Goal: Information Seeking & Learning: Learn about a topic

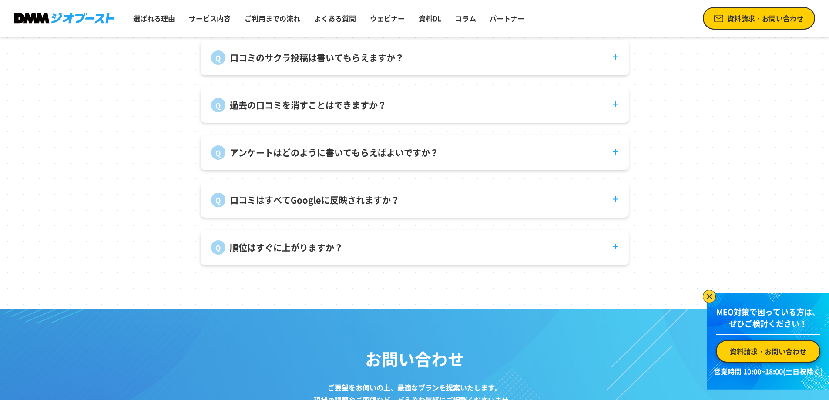
scroll to position [3393, 0]
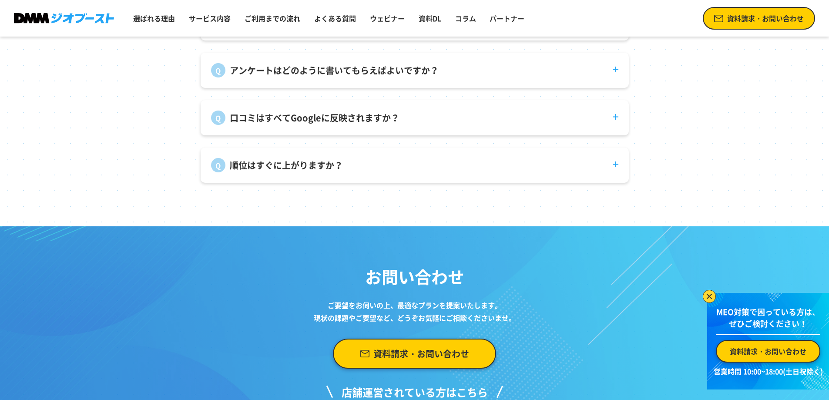
click at [362, 167] on dt "順位はすぐに上がりますか？" at bounding box center [415, 159] width 428 height 25
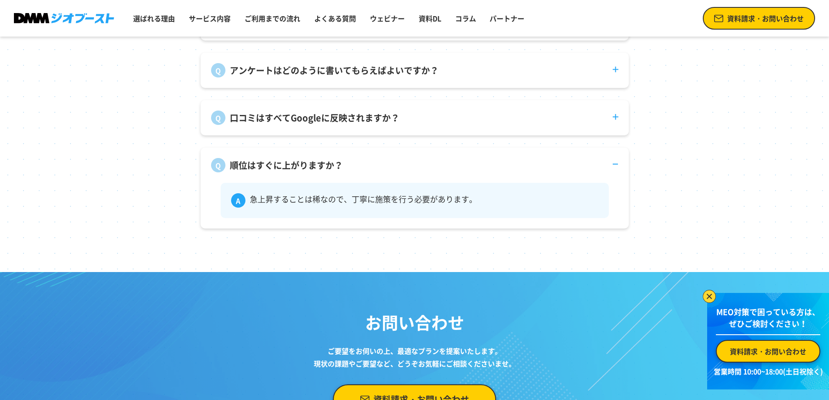
click at [362, 167] on dt "順位はすぐに上がりますか？" at bounding box center [415, 159] width 428 height 25
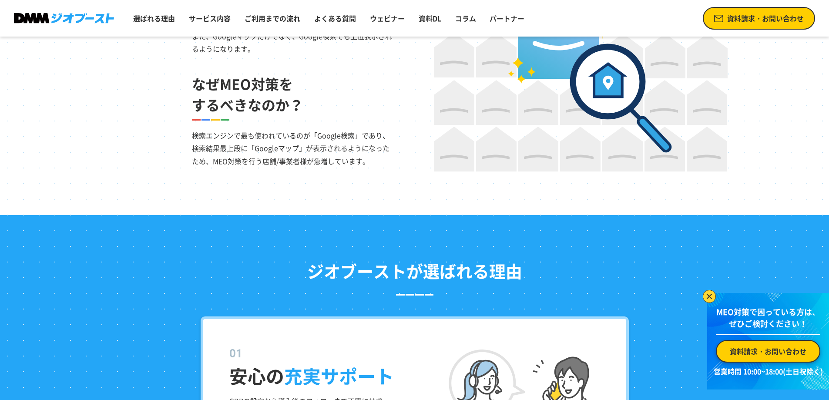
scroll to position [0, 0]
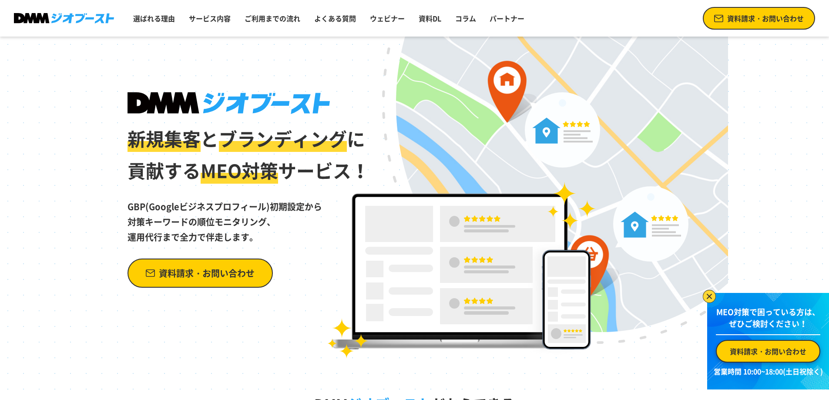
drag, startPoint x: 307, startPoint y: 221, endPoint x: 309, endPoint y: 66, distance: 154.4
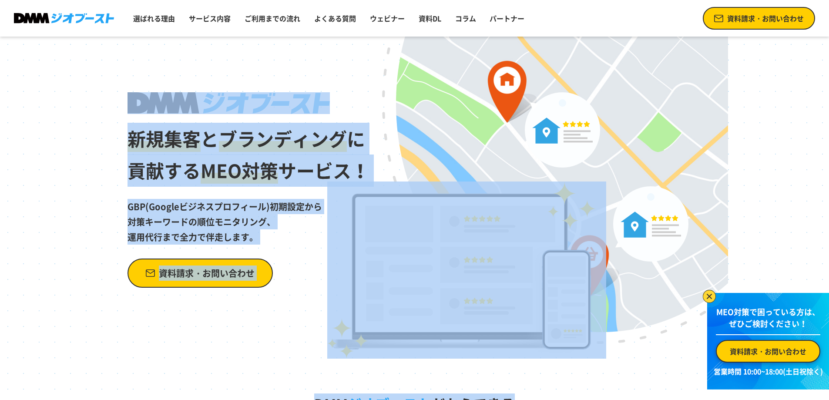
drag, startPoint x: 111, startPoint y: 76, endPoint x: 672, endPoint y: 368, distance: 632.8
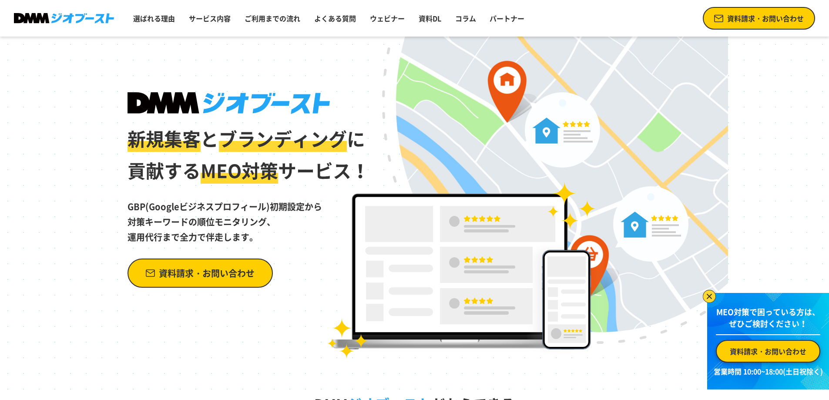
click at [709, 293] on img at bounding box center [708, 296] width 13 height 13
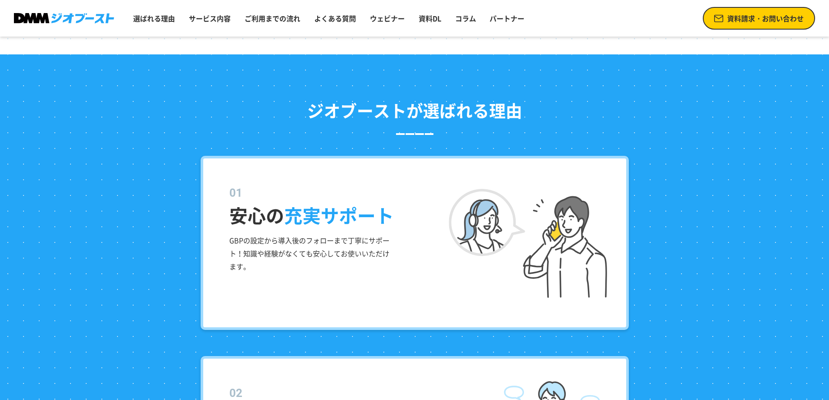
scroll to position [870, 0]
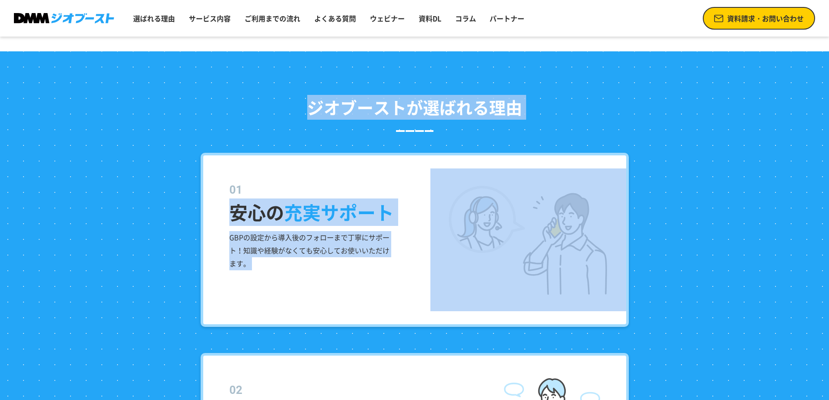
drag, startPoint x: 299, startPoint y: 100, endPoint x: 643, endPoint y: 326, distance: 412.1
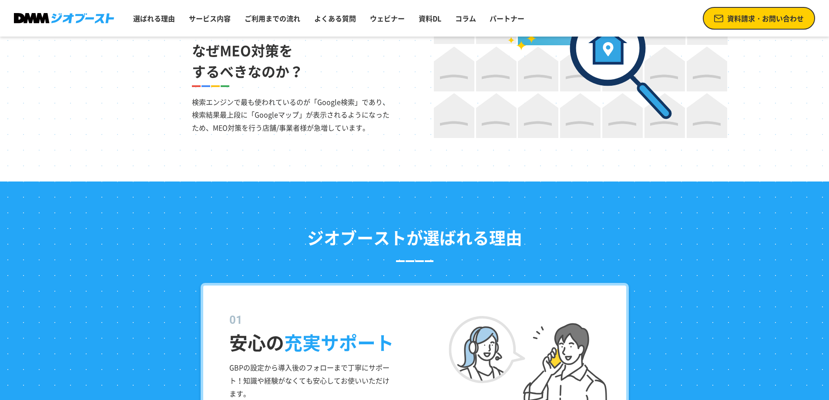
scroll to position [0, 0]
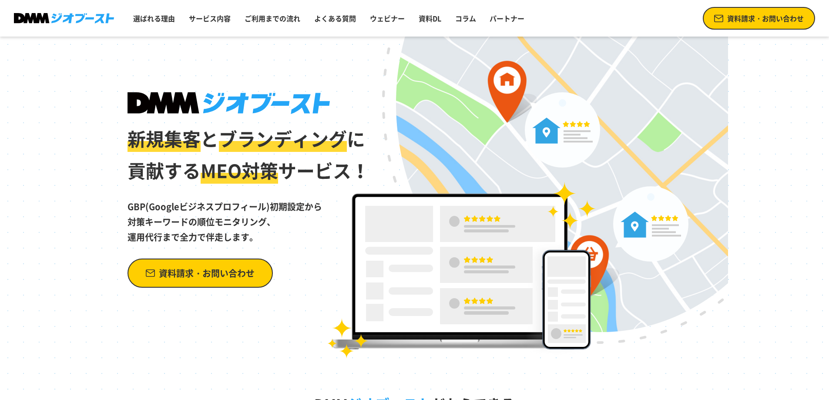
drag, startPoint x: 285, startPoint y: 275, endPoint x: 334, endPoint y: 54, distance: 226.4
drag, startPoint x: 231, startPoint y: 257, endPoint x: 247, endPoint y: -10, distance: 268.0
